Goal: Task Accomplishment & Management: Manage account settings

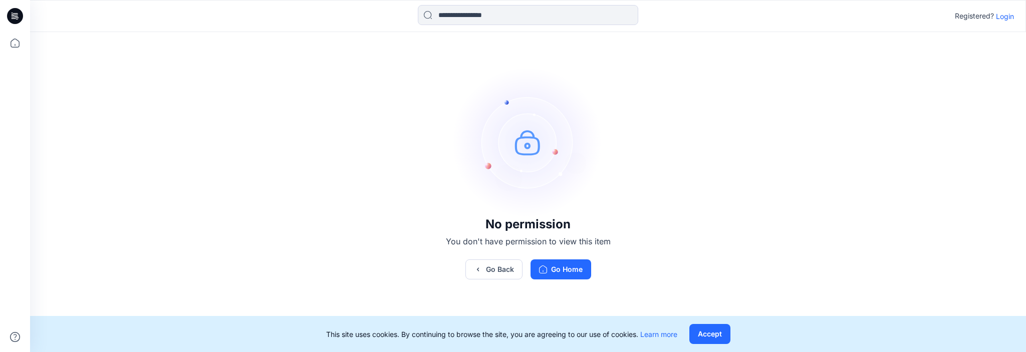
click at [1007, 20] on p "Login" at bounding box center [1005, 16] width 18 height 11
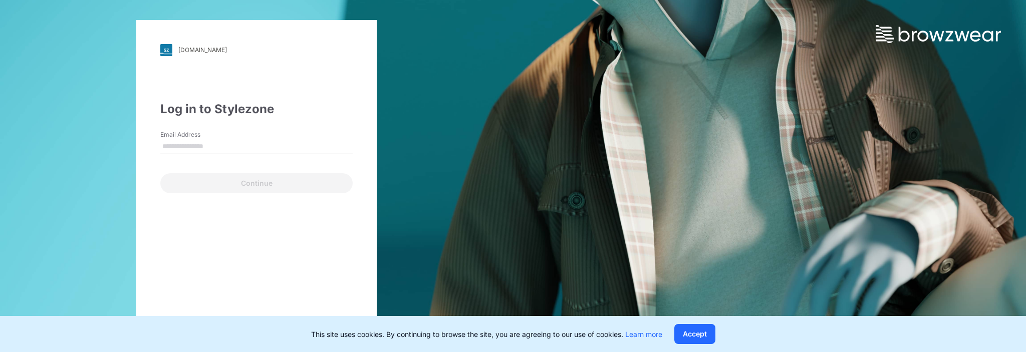
type input "**********"
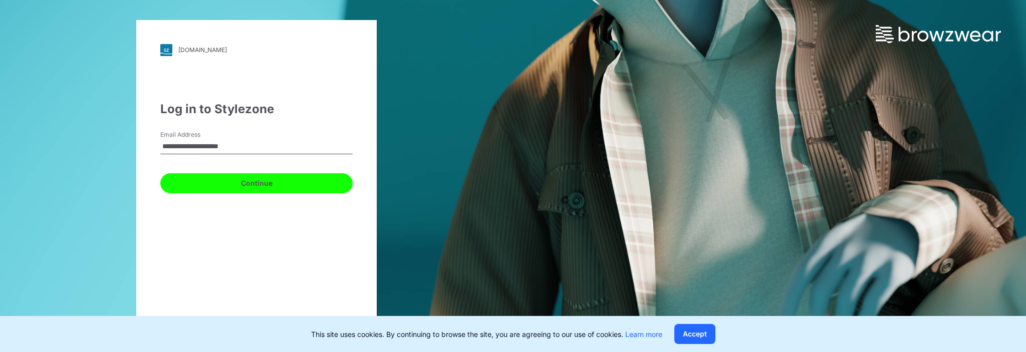
click at [244, 178] on button "Continue" at bounding box center [256, 183] width 192 height 20
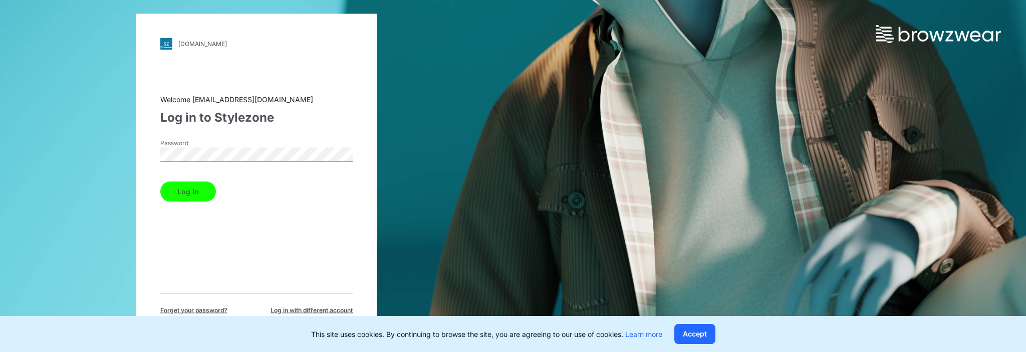
click at [184, 198] on button "Log in" at bounding box center [188, 191] width 56 height 20
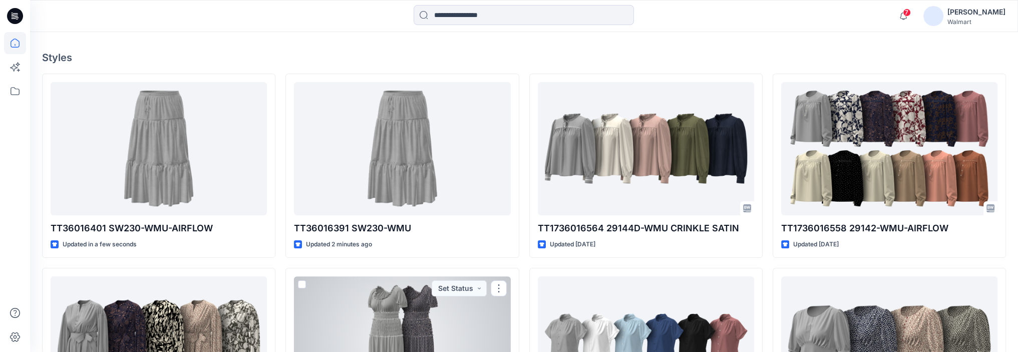
scroll to position [250, 0]
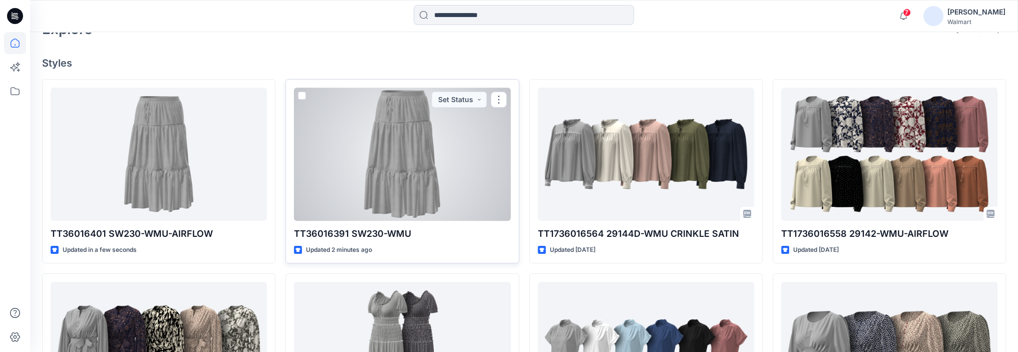
click at [474, 142] on div at bounding box center [402, 154] width 216 height 133
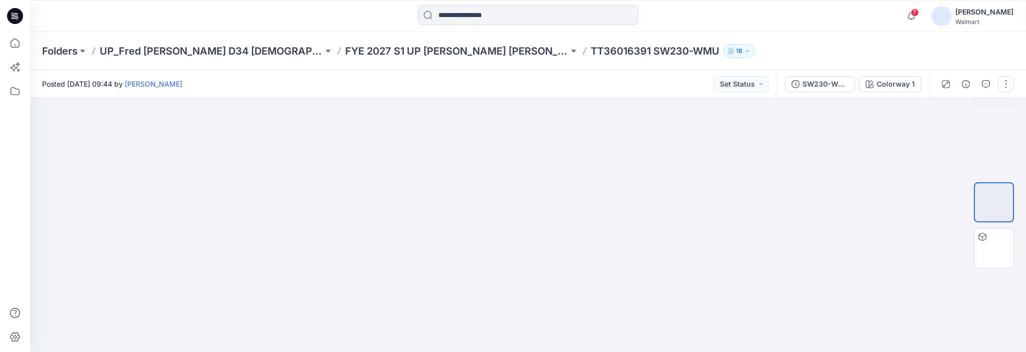
click at [1012, 87] on button "button" at bounding box center [1006, 84] width 16 height 16
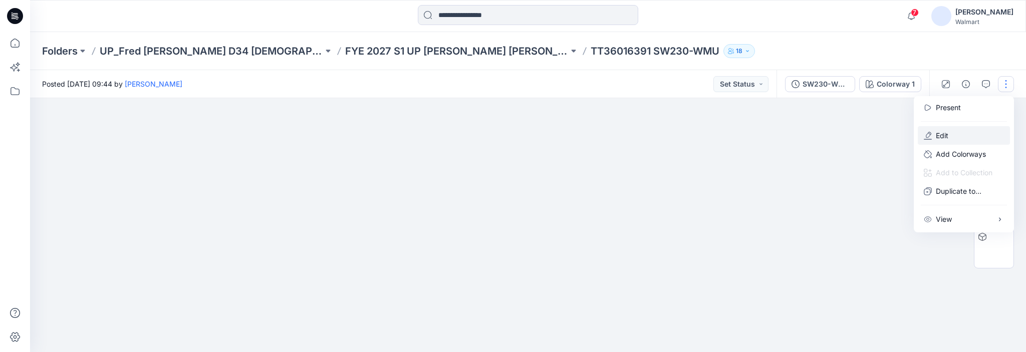
click at [939, 138] on p "Edit" at bounding box center [941, 135] width 13 height 11
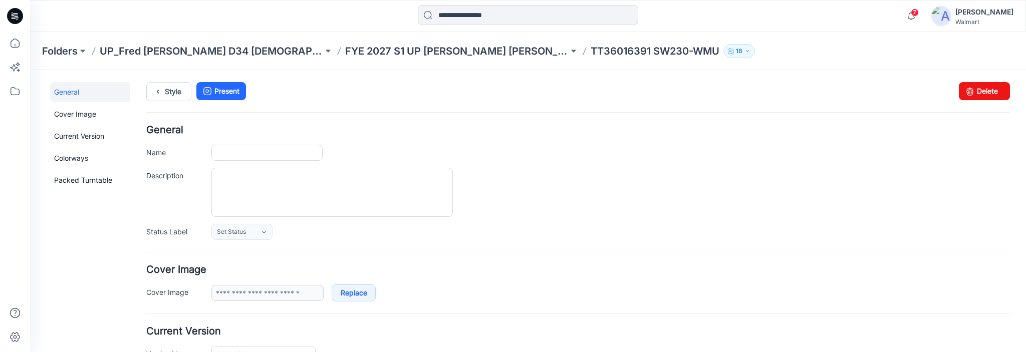
type input "**********"
drag, startPoint x: 981, startPoint y: 94, endPoint x: 591, endPoint y: 108, distance: 389.9
click at [981, 94] on link "Delete" at bounding box center [984, 91] width 51 height 18
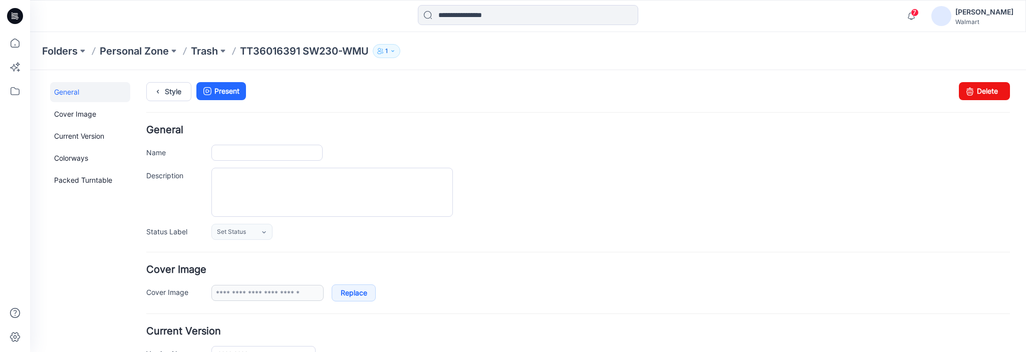
type input "**********"
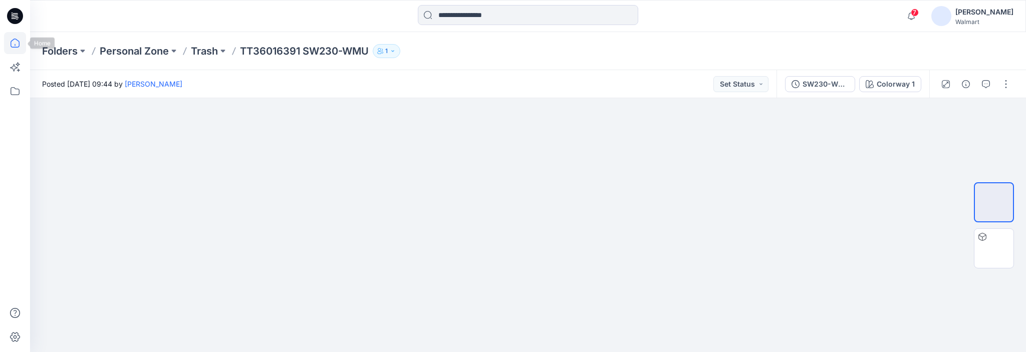
click at [13, 38] on icon at bounding box center [15, 43] width 22 height 22
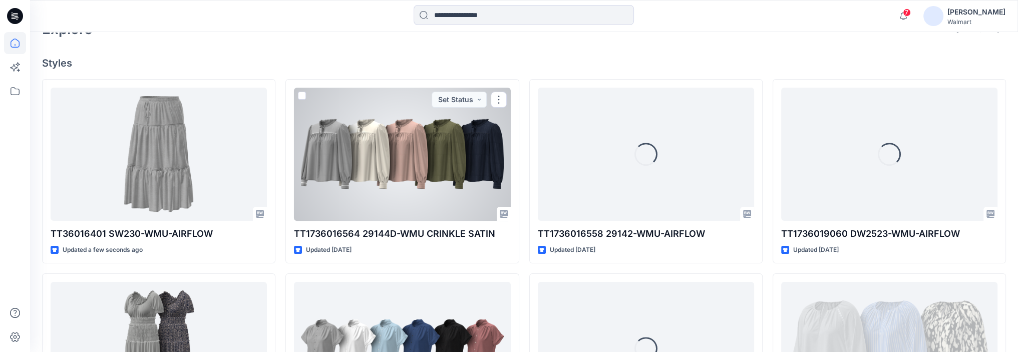
scroll to position [351, 0]
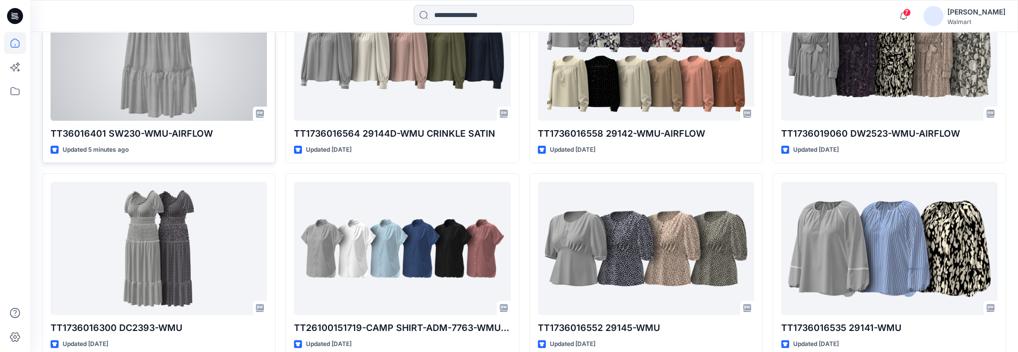
click at [203, 96] on div at bounding box center [159, 53] width 216 height 133
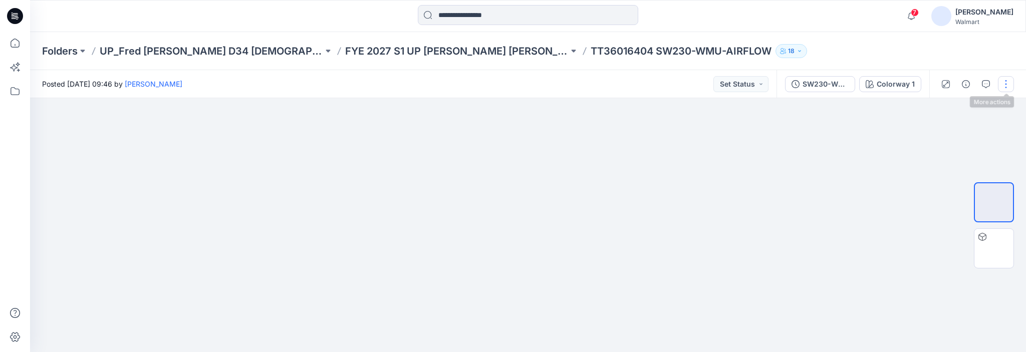
click at [1000, 88] on button "button" at bounding box center [1006, 84] width 16 height 16
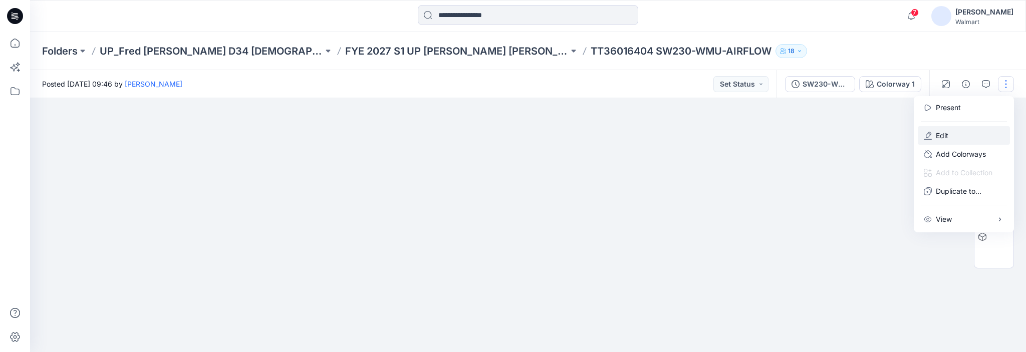
click at [929, 139] on icon "button" at bounding box center [927, 136] width 8 height 8
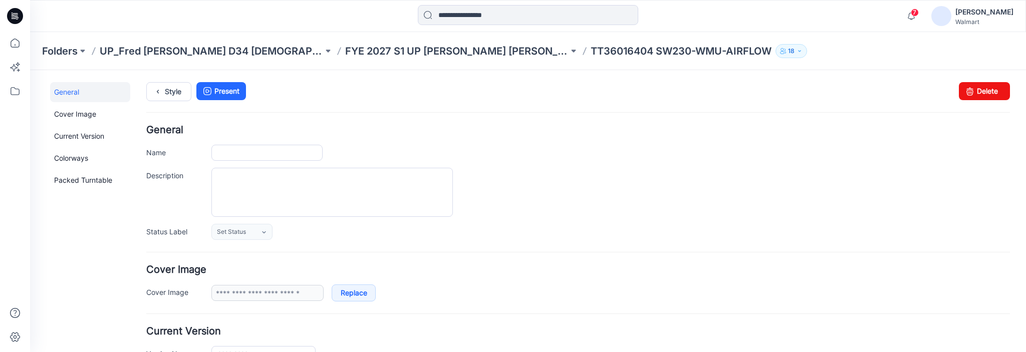
type input "**********"
click at [979, 92] on link "Delete" at bounding box center [984, 91] width 51 height 18
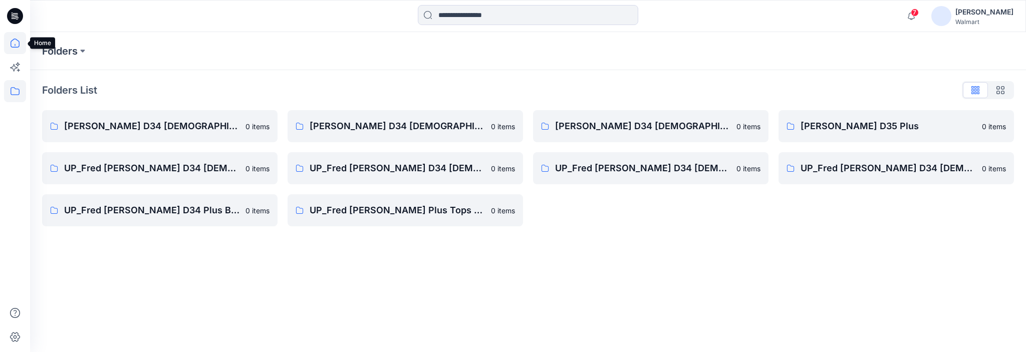
click at [16, 44] on icon at bounding box center [15, 43] width 22 height 22
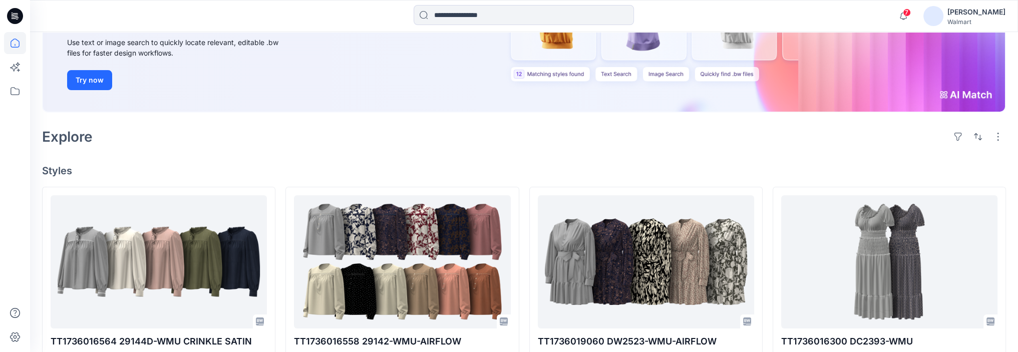
scroll to position [100, 0]
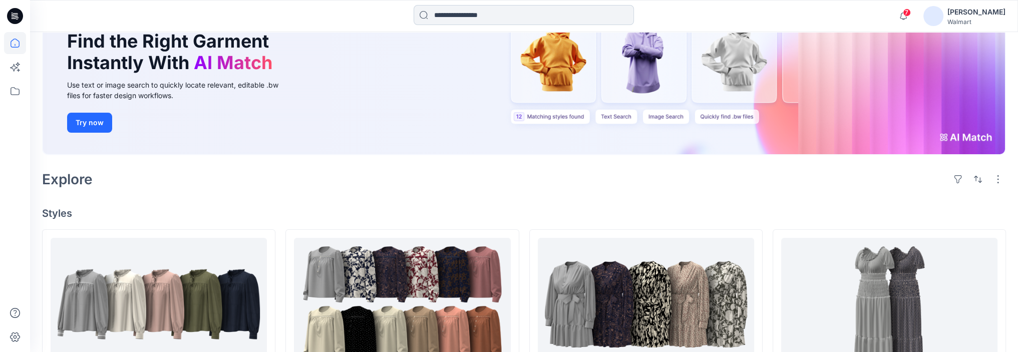
click at [446, 14] on input at bounding box center [524, 15] width 220 height 20
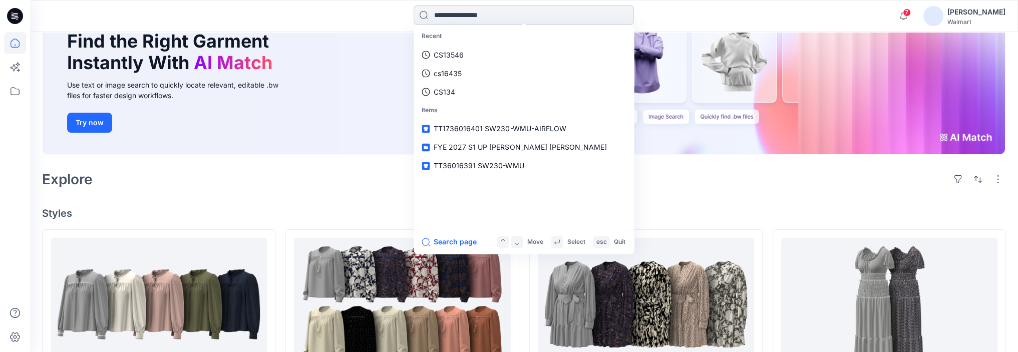
click at [474, 16] on input at bounding box center [524, 15] width 220 height 20
